Goal: Task Accomplishment & Management: Manage account settings

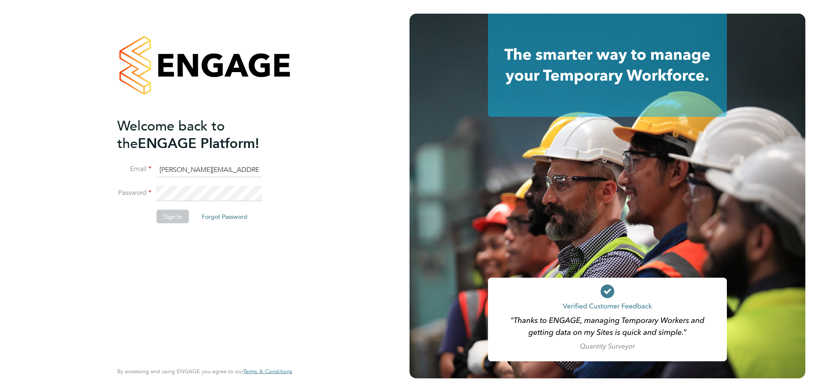
click at [239, 179] on li "Email amy.garcia@danielowen.co.uk" at bounding box center [200, 174] width 166 height 24
click at [239, 170] on input "amy.garcia@danielowen.co.uk" at bounding box center [209, 169] width 105 height 15
type input "shannen.doolan@danielowen.co.uk"
click at [179, 217] on button "Sign In" at bounding box center [173, 217] width 32 height 14
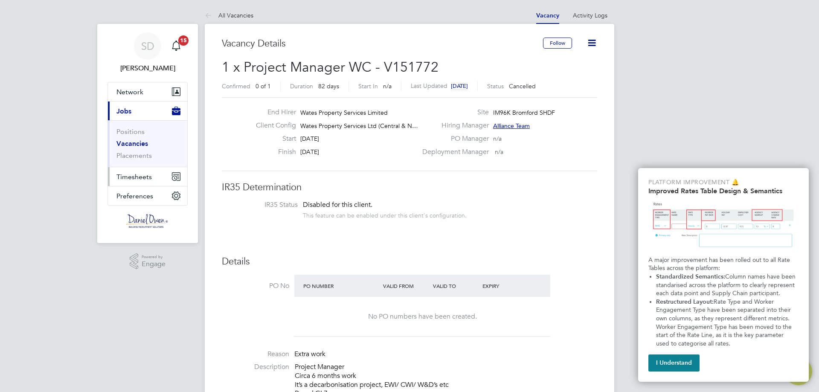
click at [125, 174] on span "Timesheets" at bounding box center [134, 177] width 35 height 8
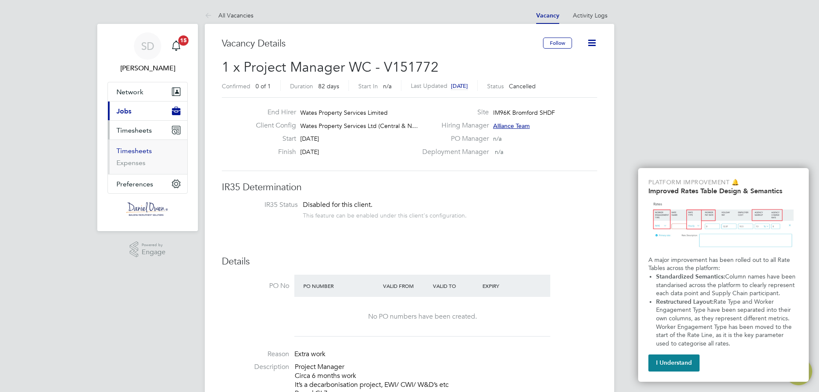
click at [134, 151] on link "Timesheets" at bounding box center [134, 151] width 35 height 8
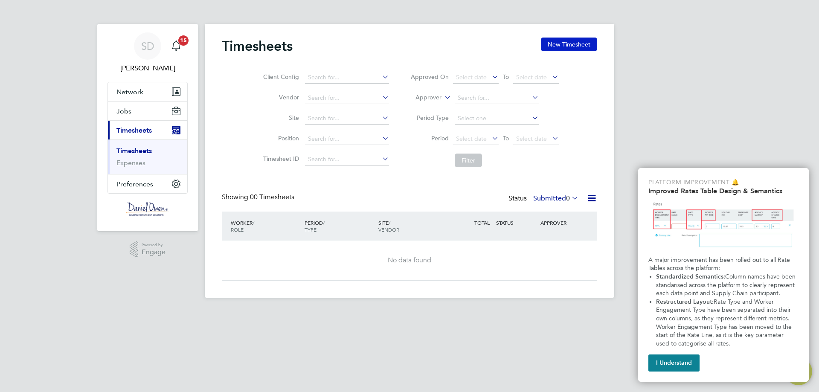
click at [587, 42] on button "New Timesheet" at bounding box center [569, 45] width 56 height 14
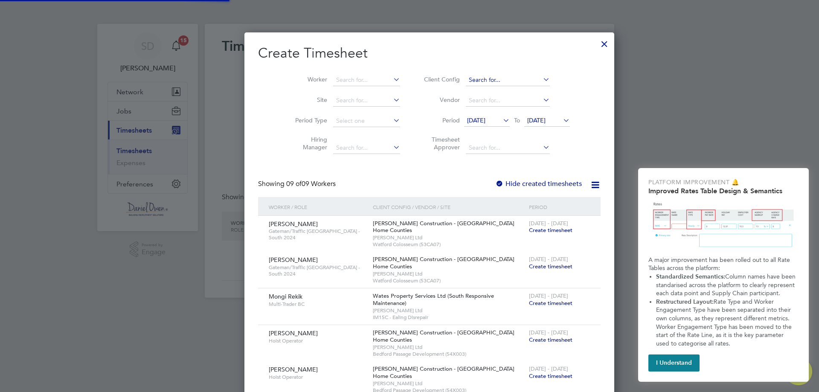
scroll to position [597, 330]
click at [333, 78] on input at bounding box center [366, 80] width 67 height 12
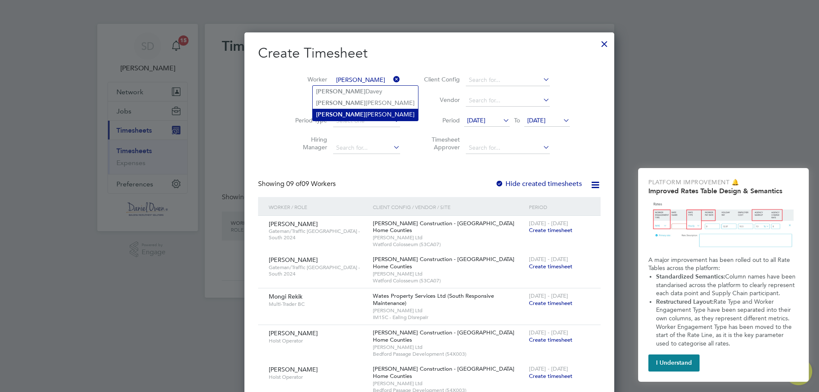
click at [323, 112] on b "[PERSON_NAME]" at bounding box center [341, 114] width 50 height 7
type input "[PERSON_NAME]"
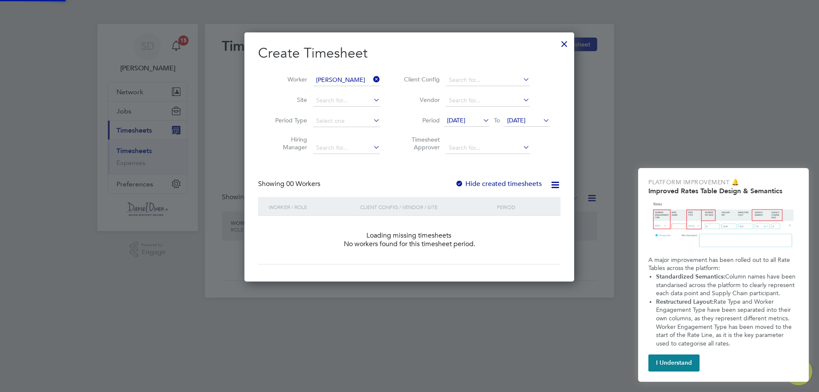
scroll to position [241, 330]
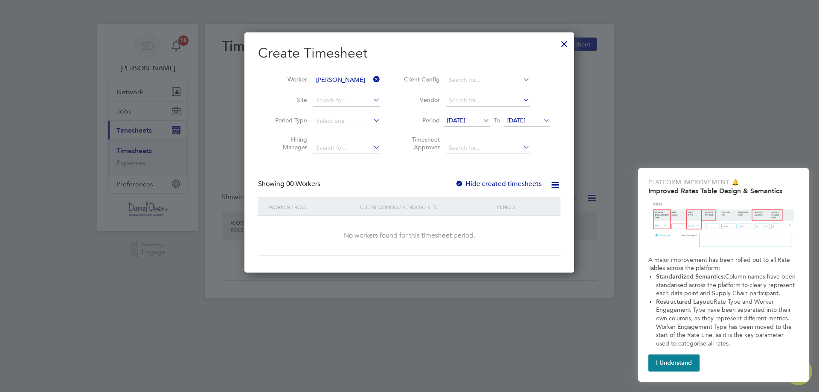
click at [456, 182] on div "Showing 00 Workers Hide created timesheets" at bounding box center [409, 188] width 303 height 17
click at [458, 183] on div at bounding box center [459, 184] width 9 height 9
click at [565, 37] on div at bounding box center [564, 41] width 15 height 15
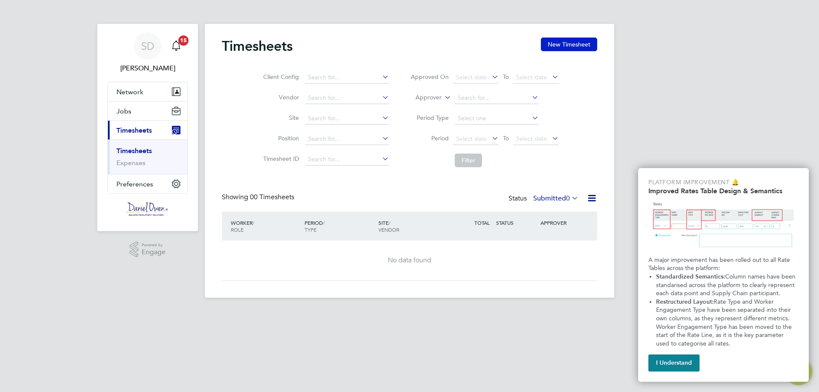
click at [562, 44] on button "New Timesheet" at bounding box center [569, 45] width 56 height 14
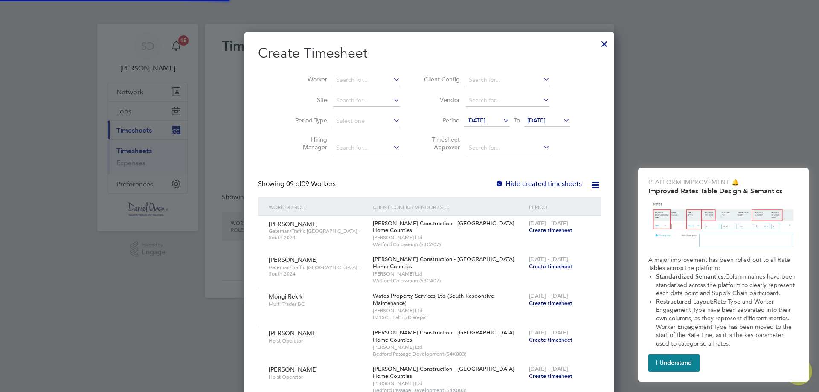
scroll to position [597, 330]
click at [597, 46] on div at bounding box center [604, 41] width 15 height 15
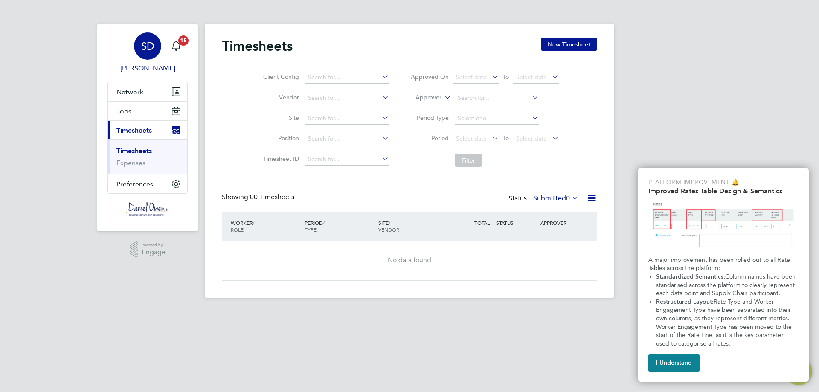
click at [149, 47] on span "SD" at bounding box center [147, 46] width 13 height 11
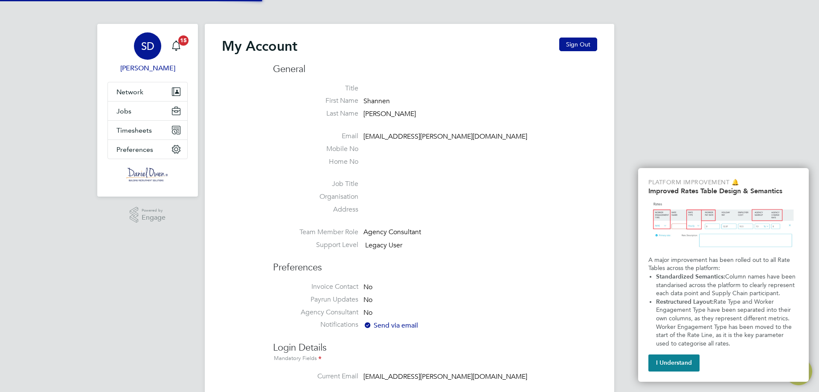
type input "shannen.doolan@danielowen.co.uk"
click at [153, 50] on span "SD" at bounding box center [147, 46] width 13 height 11
click at [592, 47] on button "Sign Out" at bounding box center [579, 45] width 38 height 14
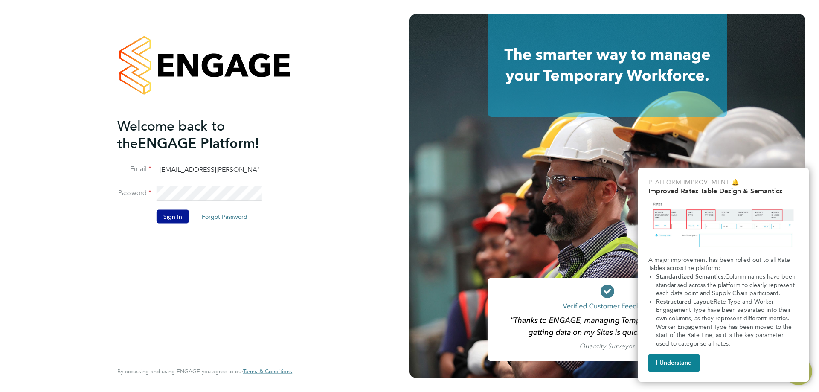
click at [201, 170] on input "shannen.doolan@danielowen.co.uk" at bounding box center [209, 169] width 105 height 15
type input "amy.garcia@danielowen.co.uk"
click at [169, 220] on button "Sign In" at bounding box center [173, 217] width 32 height 14
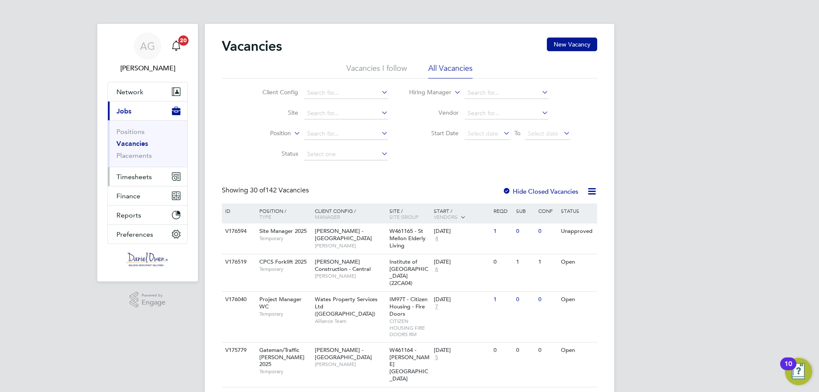
click at [141, 177] on span "Timesheets" at bounding box center [134, 177] width 35 height 8
click at [117, 176] on span "Timesheets" at bounding box center [134, 177] width 35 height 8
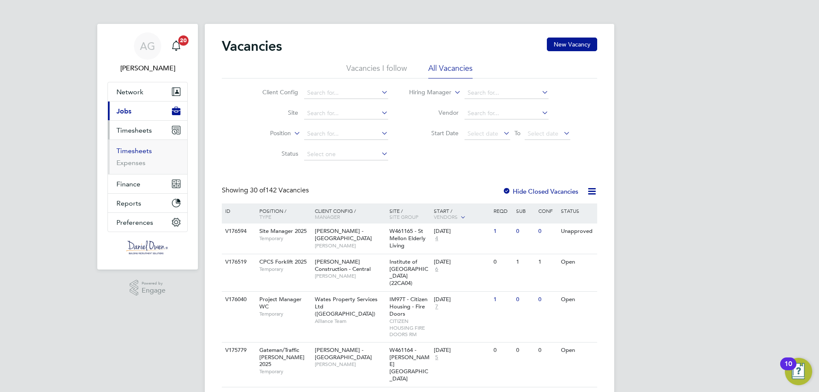
click at [126, 150] on link "Timesheets" at bounding box center [134, 151] width 35 height 8
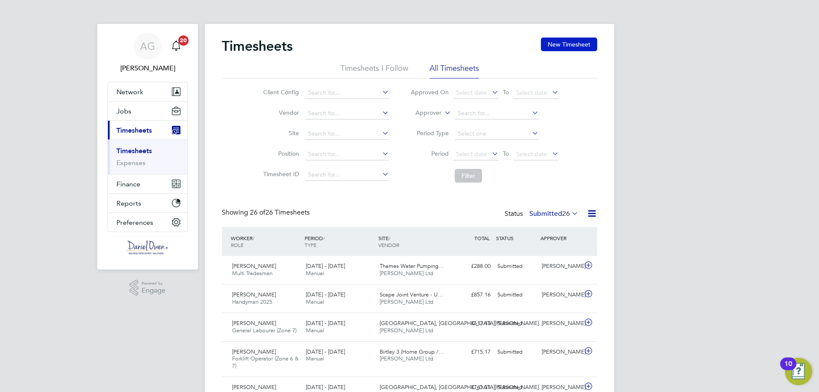
click at [564, 39] on button "New Timesheet" at bounding box center [569, 45] width 56 height 14
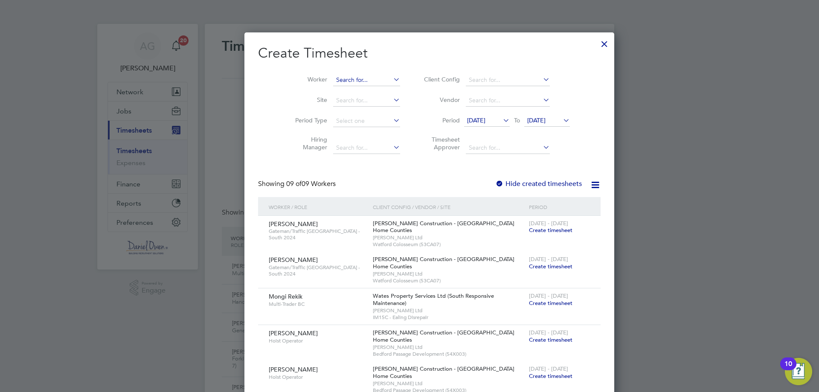
click at [333, 82] on input at bounding box center [366, 80] width 67 height 12
click at [367, 94] on b "[PERSON_NAME]" at bounding box center [392, 91] width 50 height 7
type input "[PERSON_NAME]"
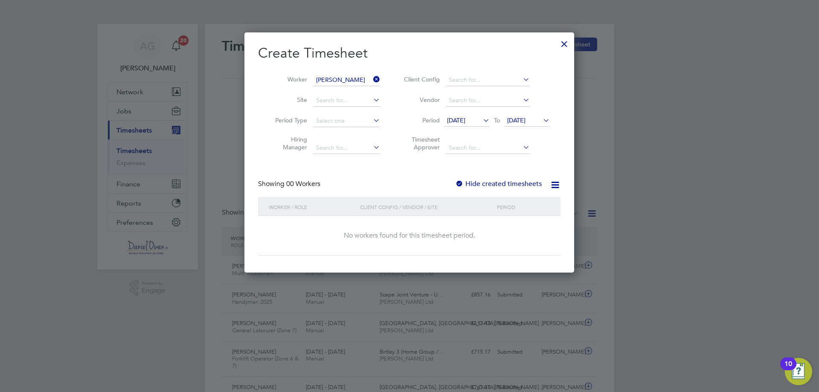
click at [458, 183] on div at bounding box center [459, 184] width 9 height 9
click at [466, 119] on span "[DATE]" at bounding box center [456, 121] width 18 height 8
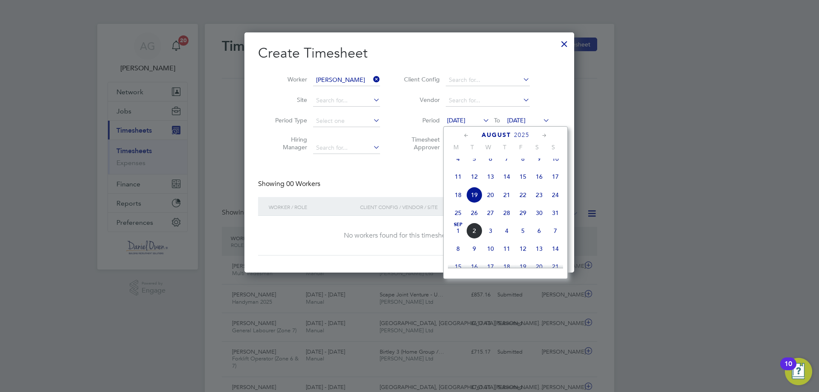
click at [459, 181] on span "11" at bounding box center [458, 177] width 16 height 16
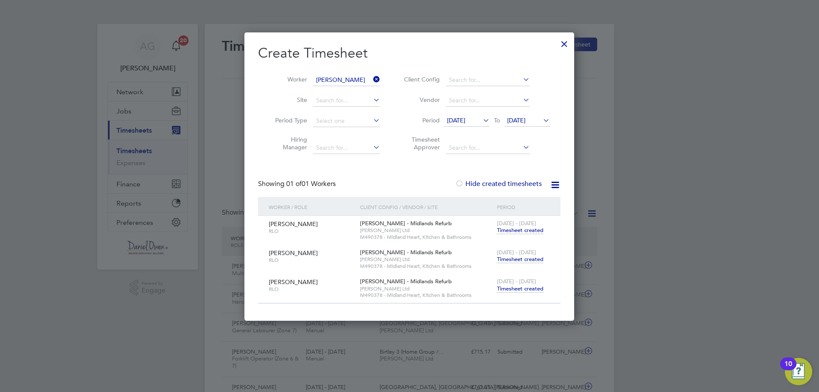
click at [530, 289] on span "Timesheet created" at bounding box center [520, 289] width 47 height 8
